Goal: Task Accomplishment & Management: Manage account settings

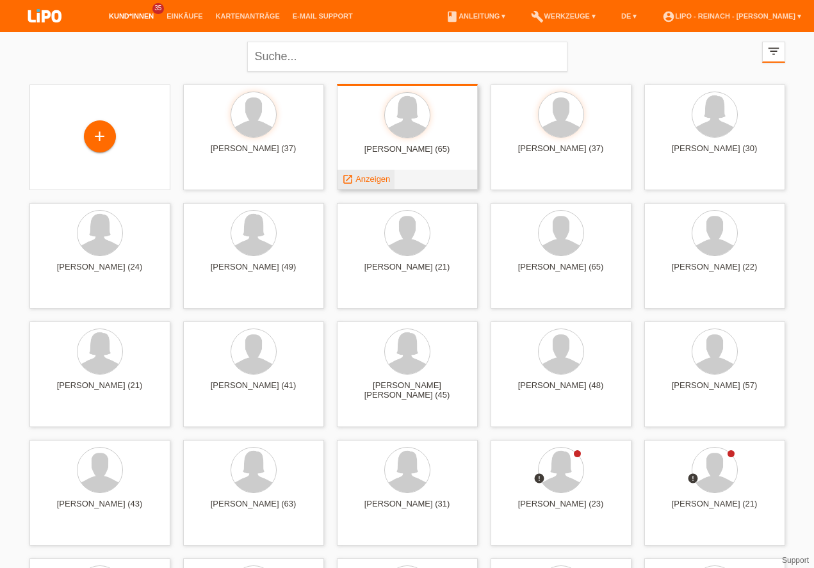
click at [371, 178] on span "Anzeigen" at bounding box center [373, 179] width 35 height 10
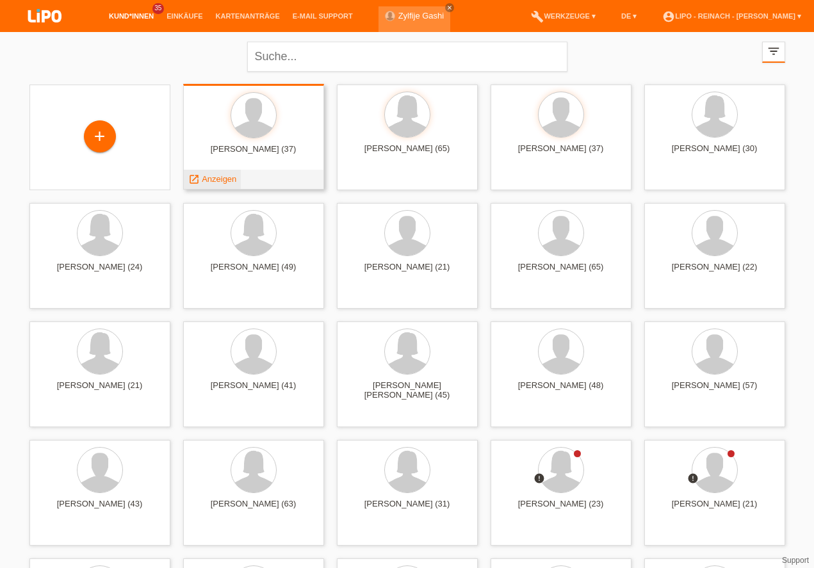
click at [220, 177] on span "Anzeigen" at bounding box center [219, 179] width 35 height 10
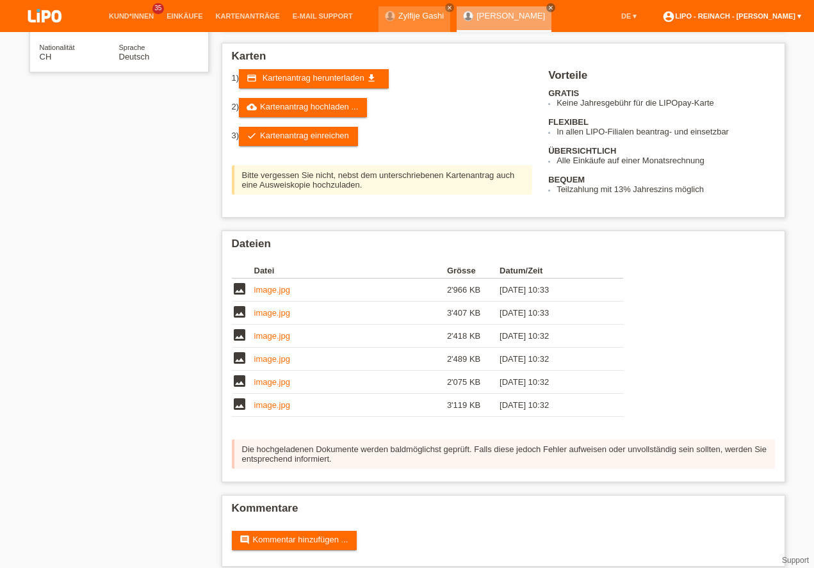
click at [727, 13] on link "account_circle LIPO - Reinach - Thomas Bauer ▾" at bounding box center [732, 16] width 152 height 8
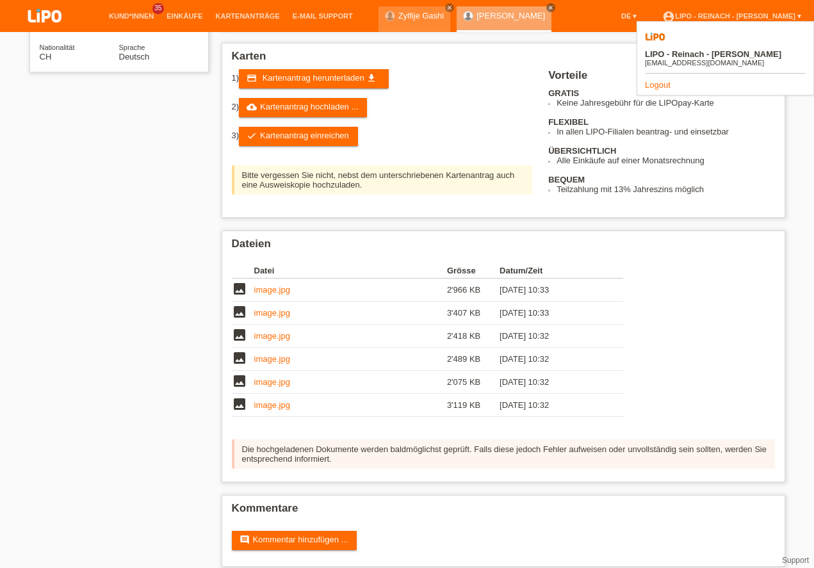
click at [655, 80] on link "Logout" at bounding box center [658, 85] width 26 height 10
